Goal: Book appointment/travel/reservation

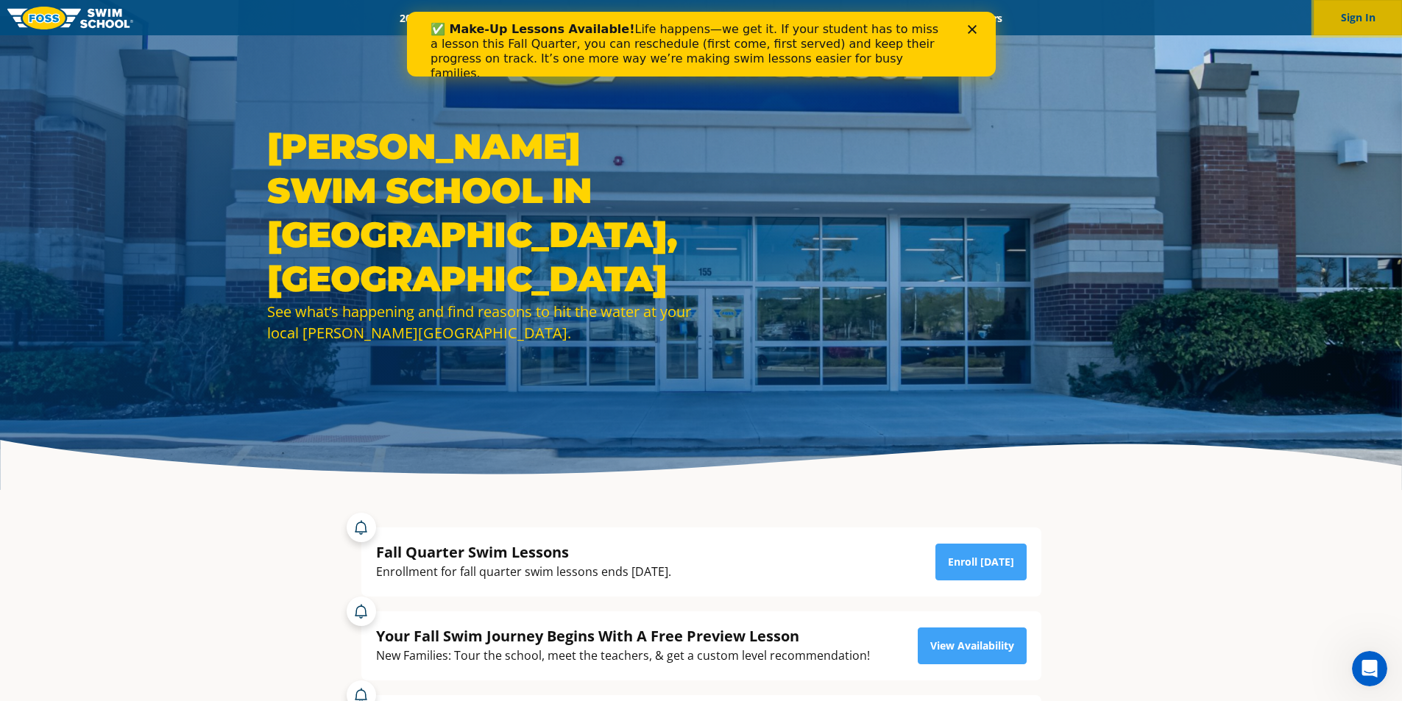
click at [1350, 15] on button "Sign In" at bounding box center [1358, 17] width 88 height 35
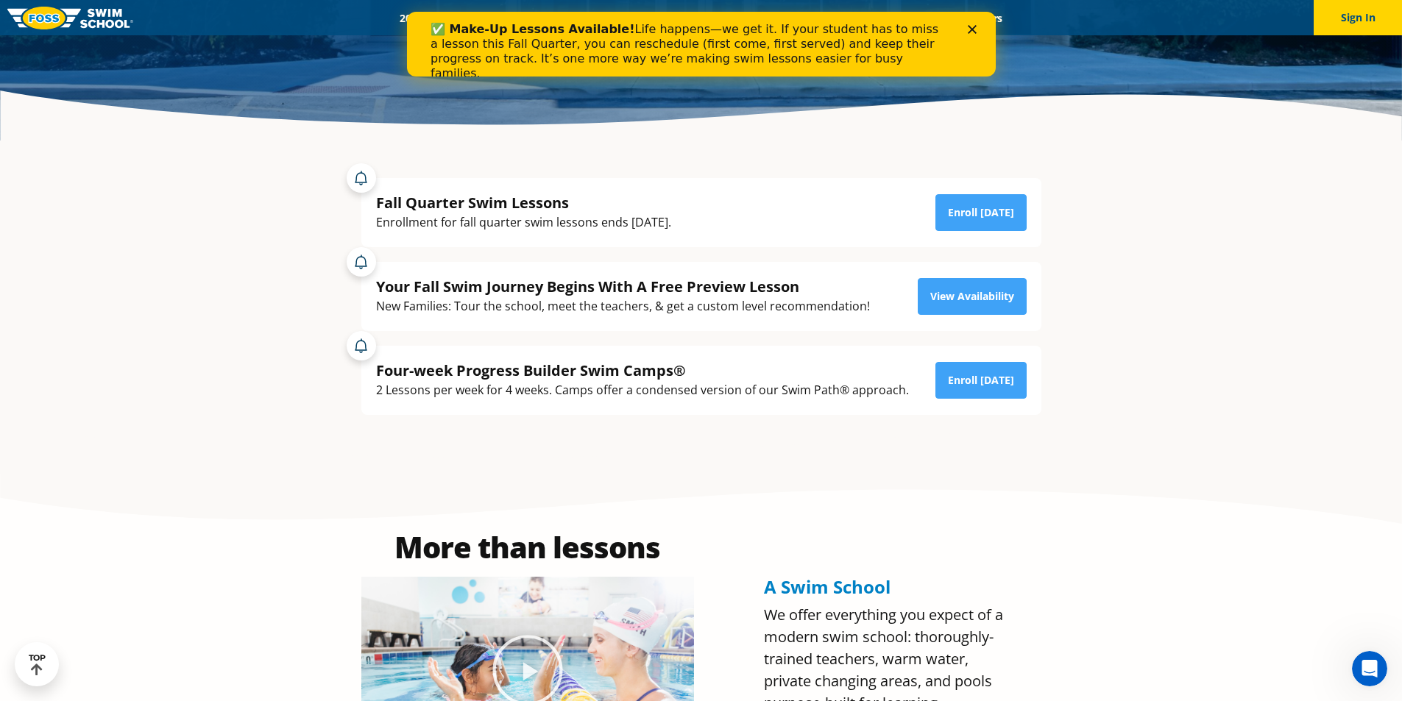
scroll to position [356, 0]
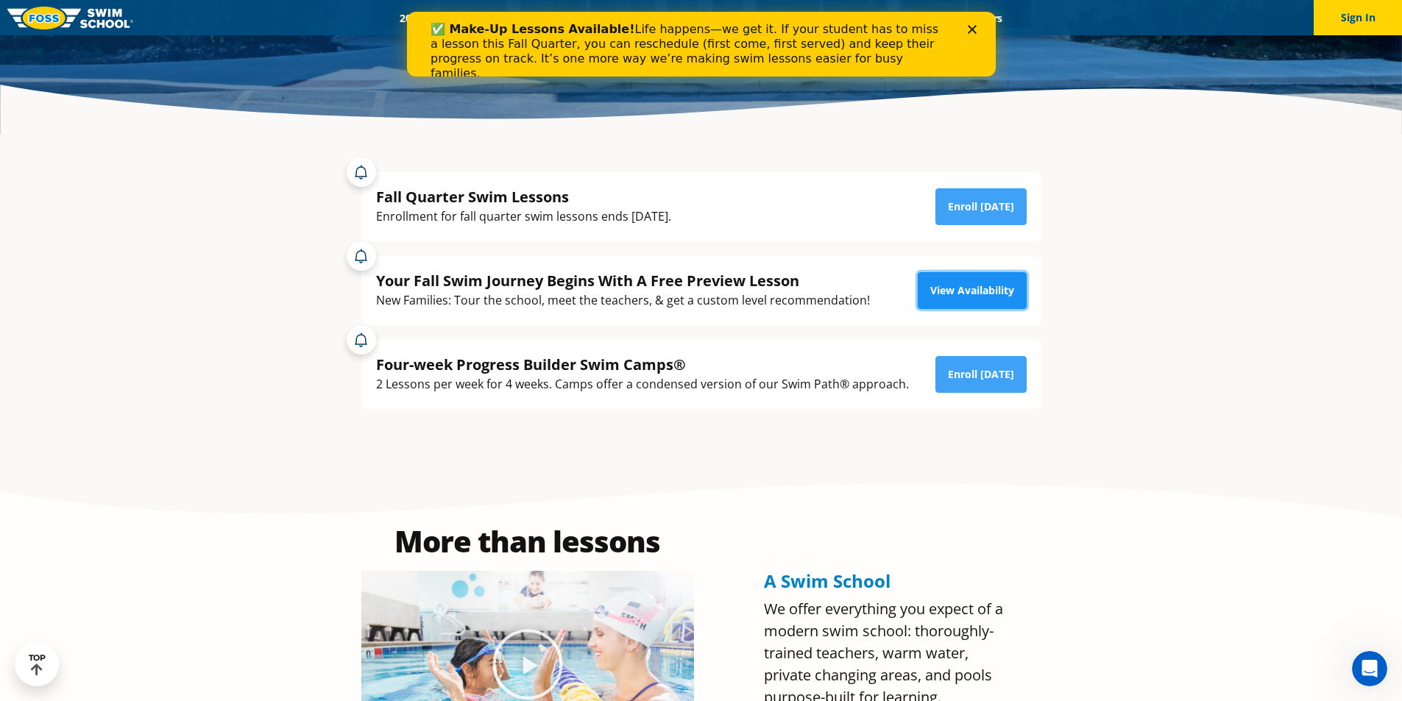
click at [958, 286] on link "View Availability" at bounding box center [972, 290] width 109 height 37
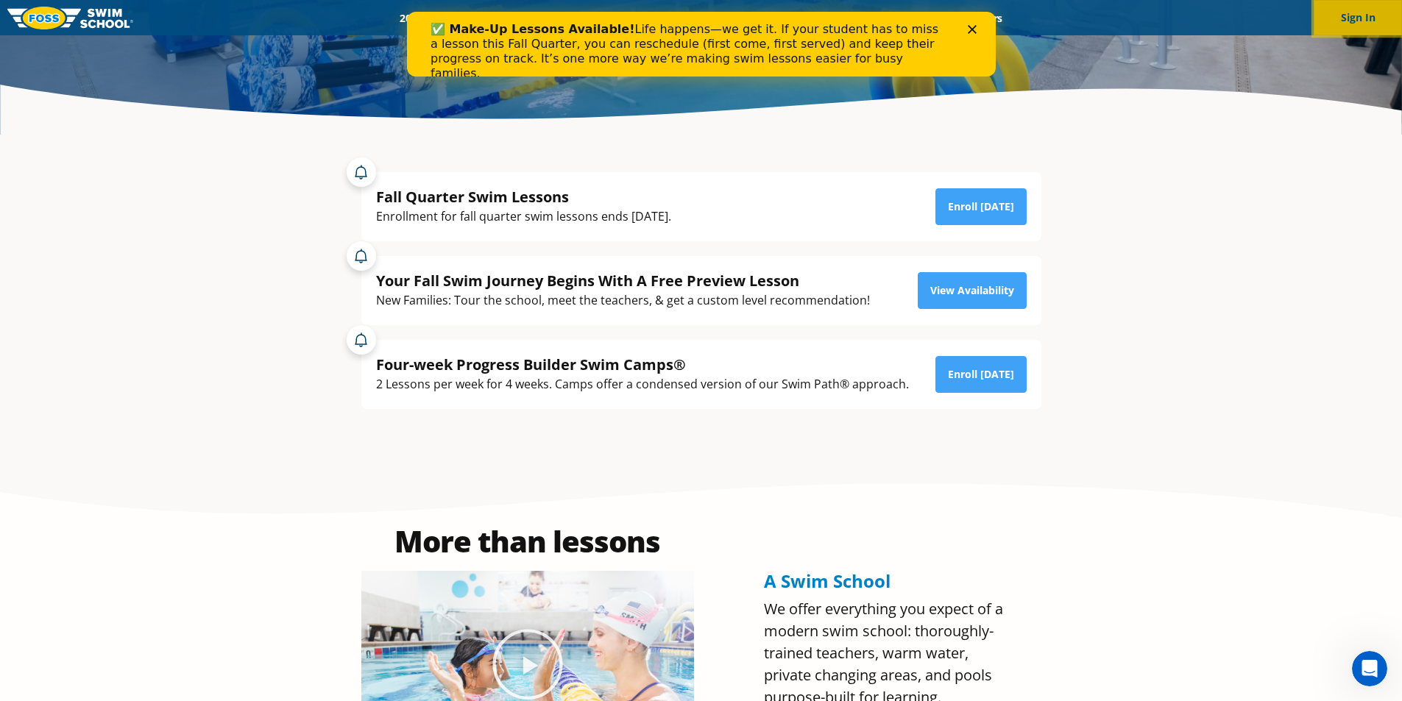
click at [1345, 23] on button "Sign In" at bounding box center [1358, 17] width 88 height 35
